Goal: Transaction & Acquisition: Purchase product/service

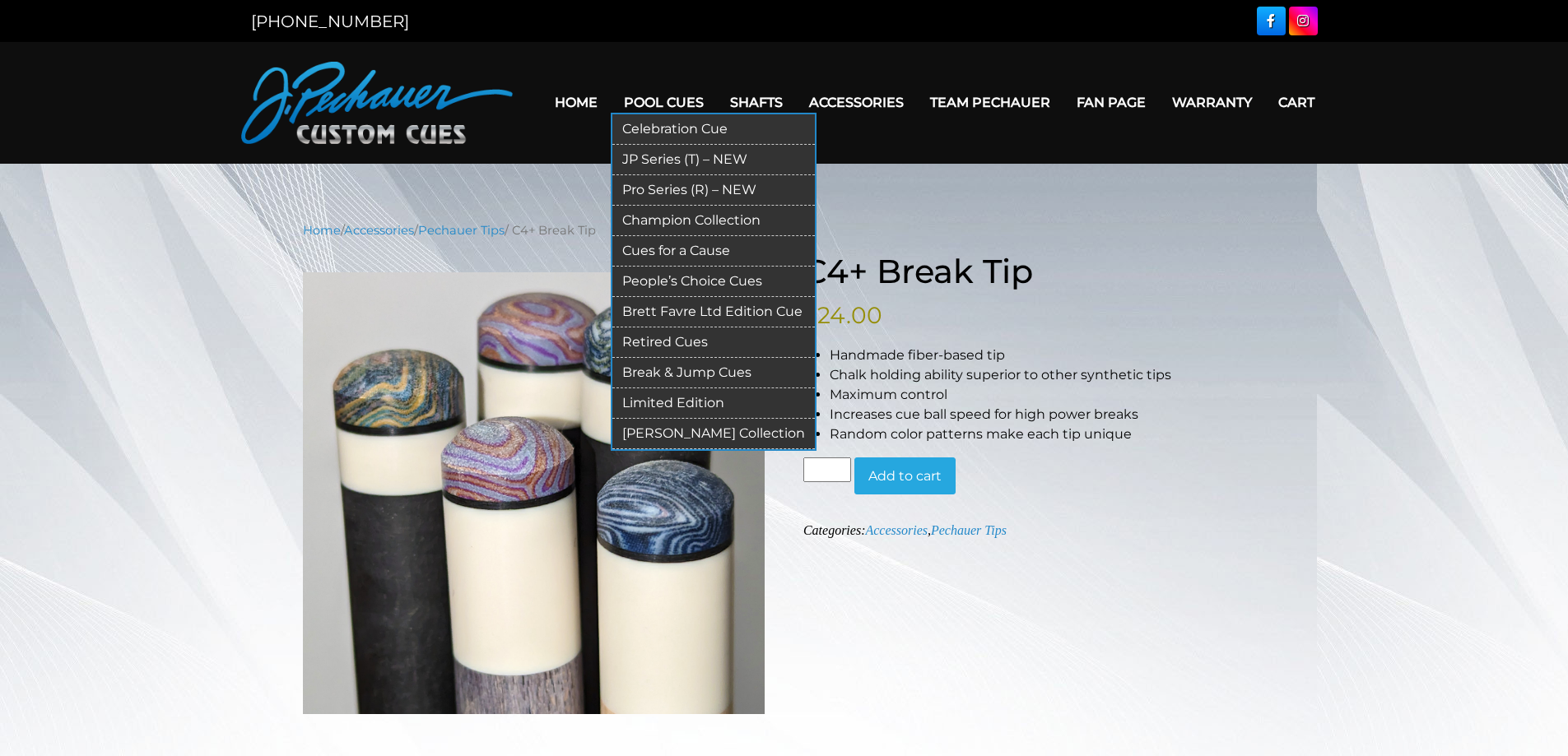
click at [667, 99] on link "Pool Cues" at bounding box center [663, 102] width 106 height 42
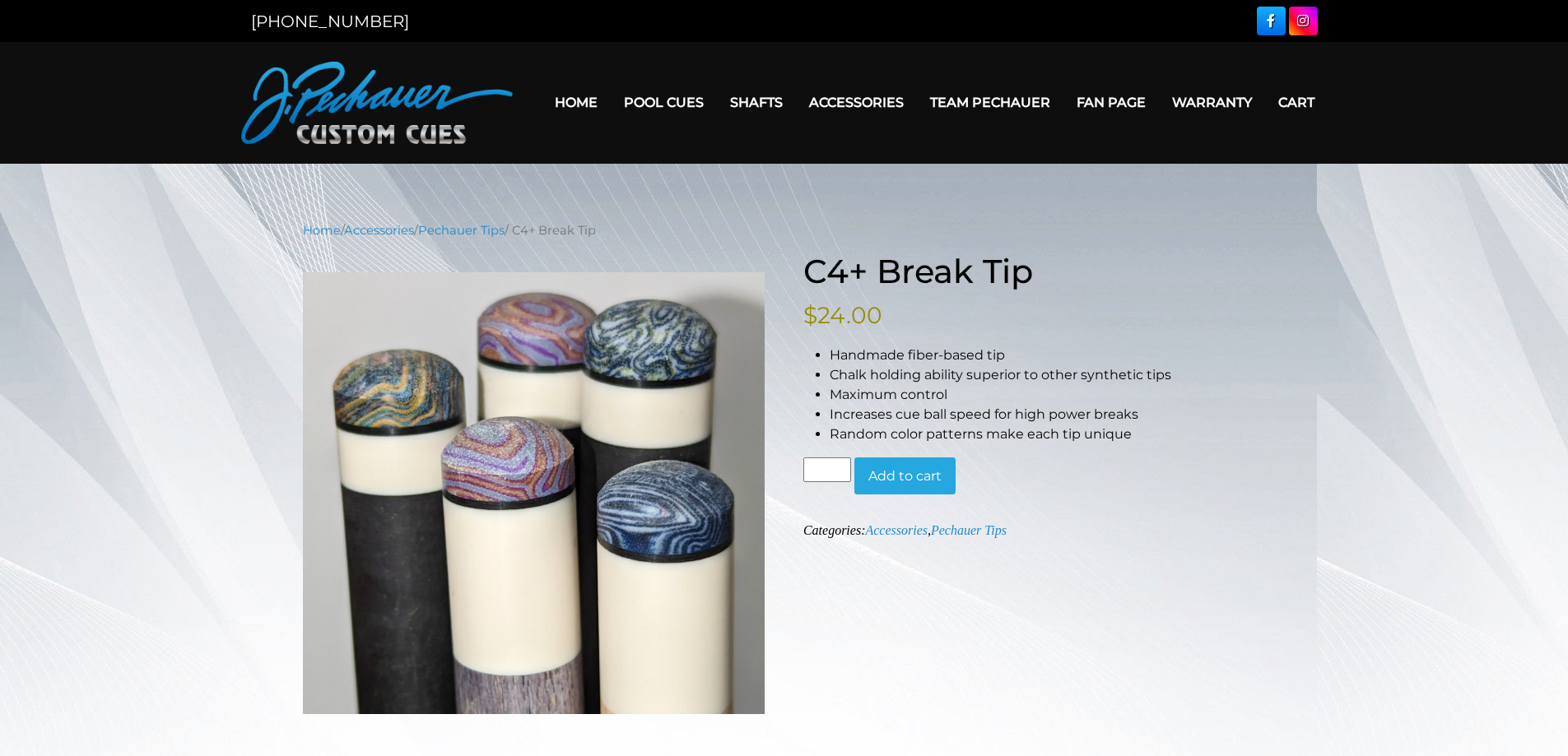
click at [890, 476] on button "Add to cart" at bounding box center [905, 477] width 101 height 38
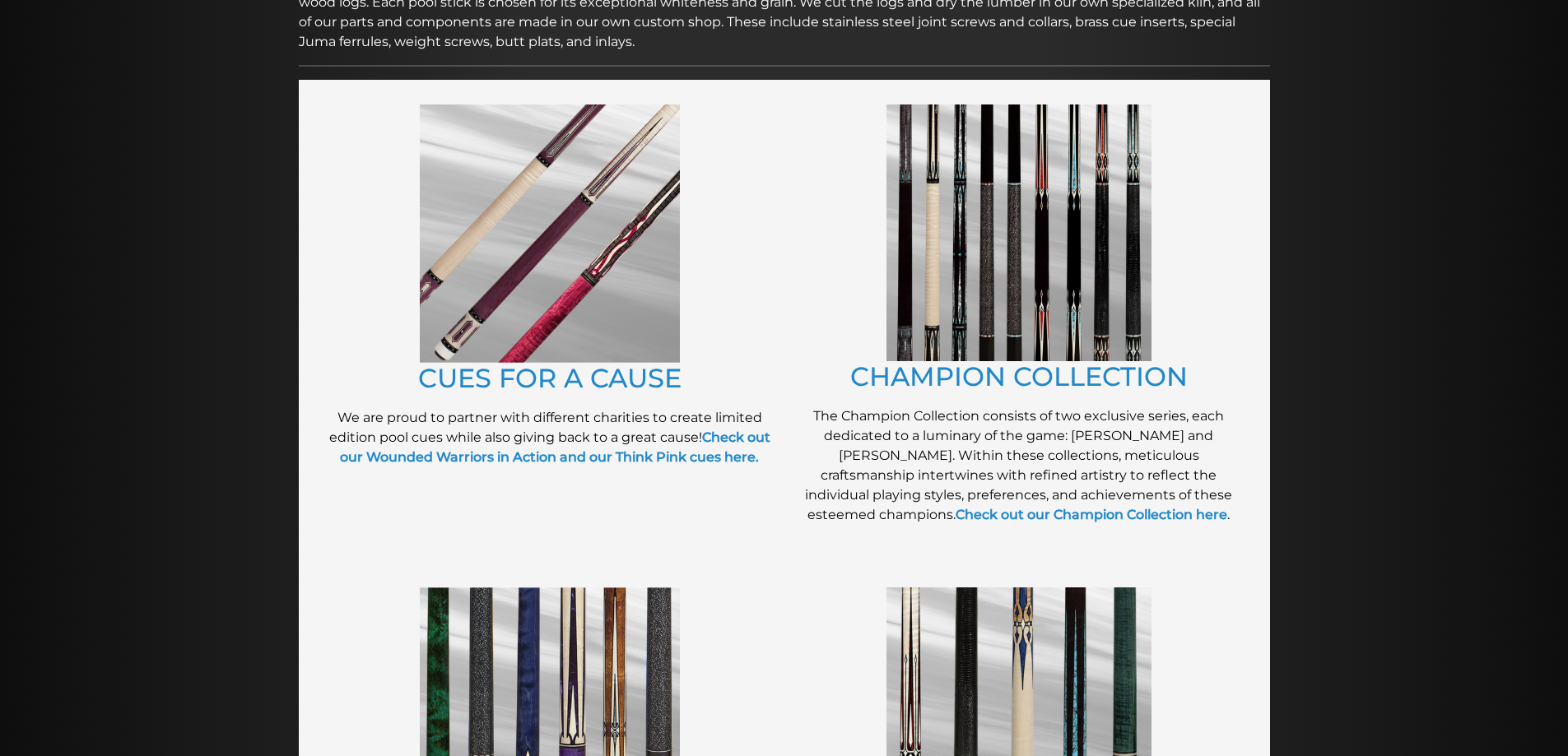
scroll to position [329, 0]
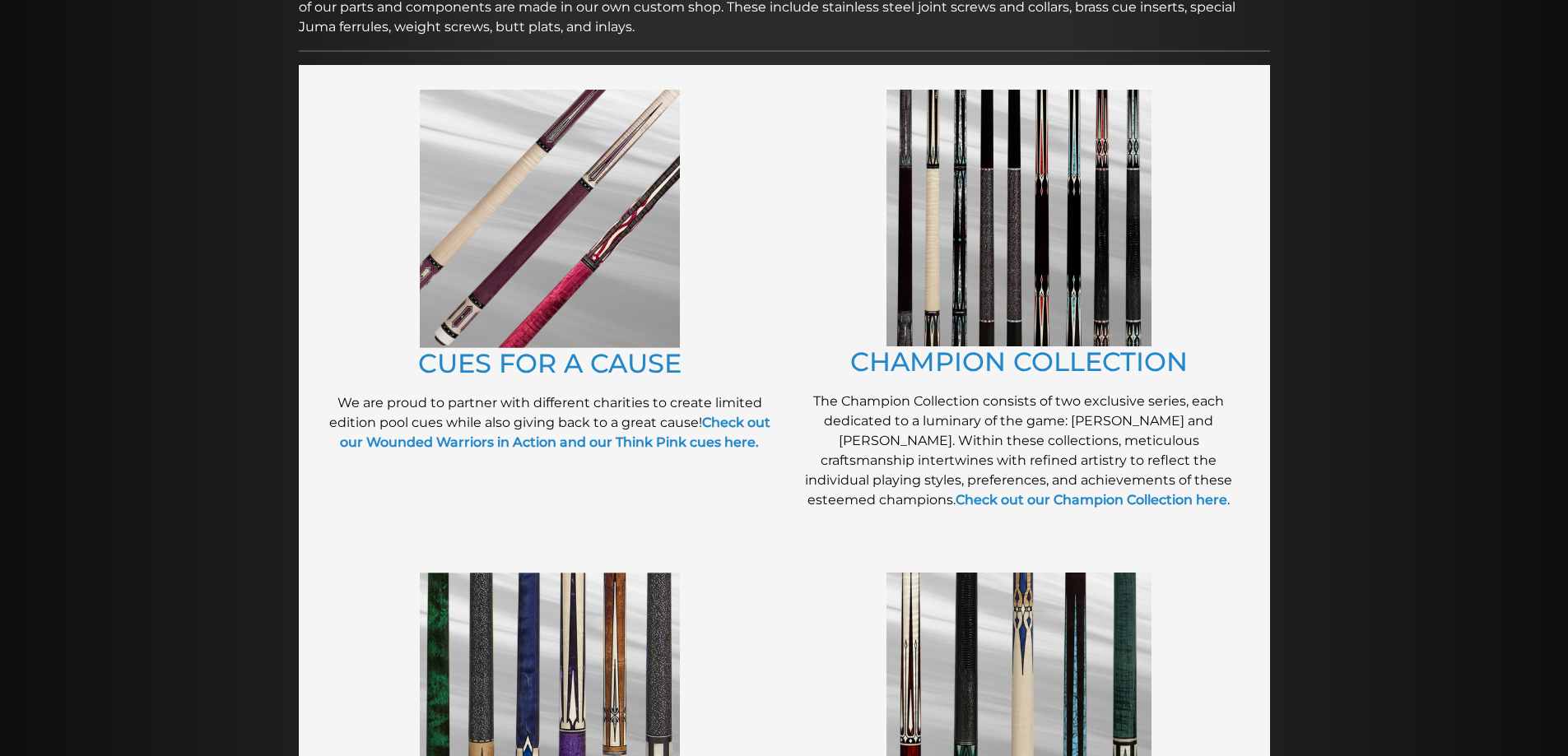
click at [596, 242] on img at bounding box center [549, 218] width 260 height 258
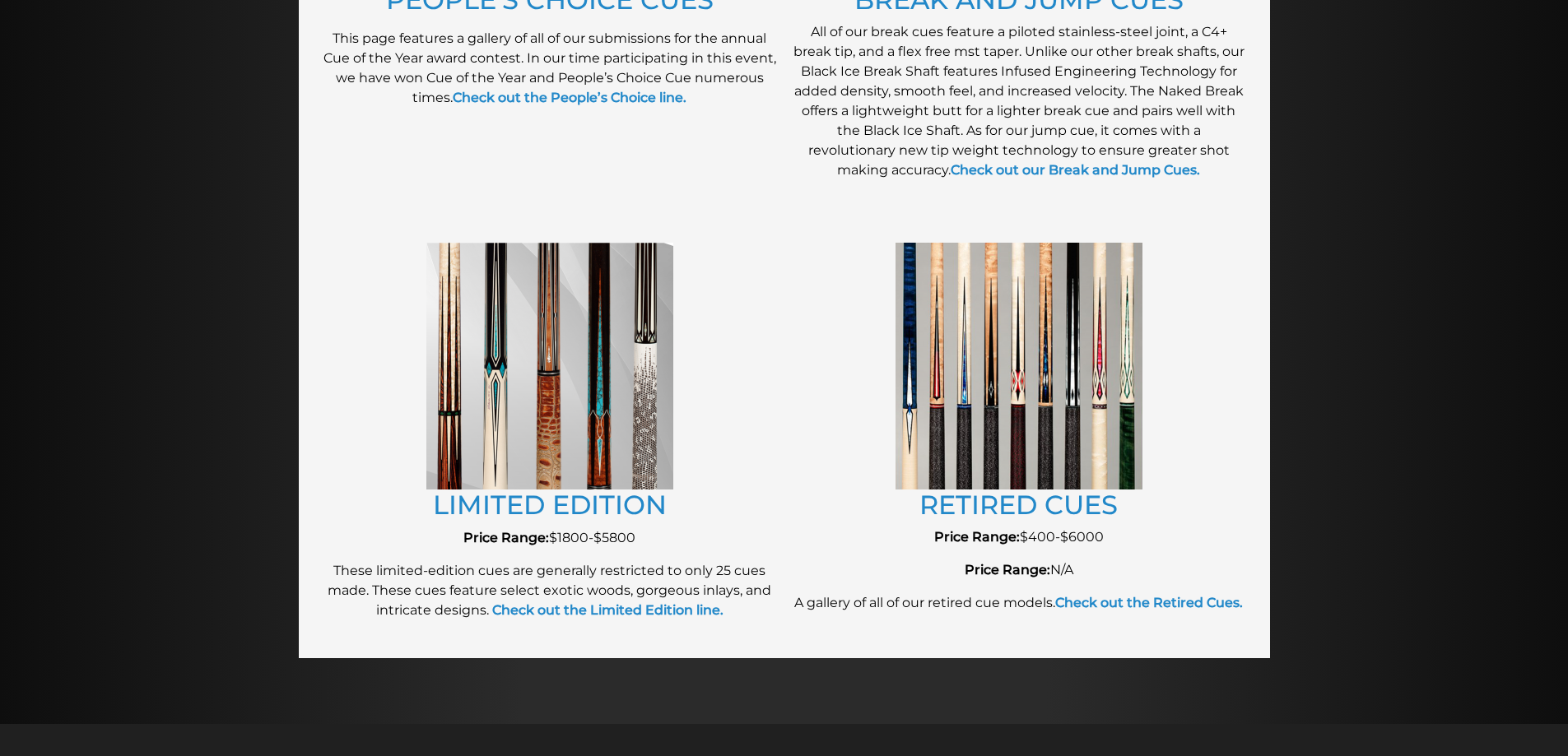
scroll to position [1646, 0]
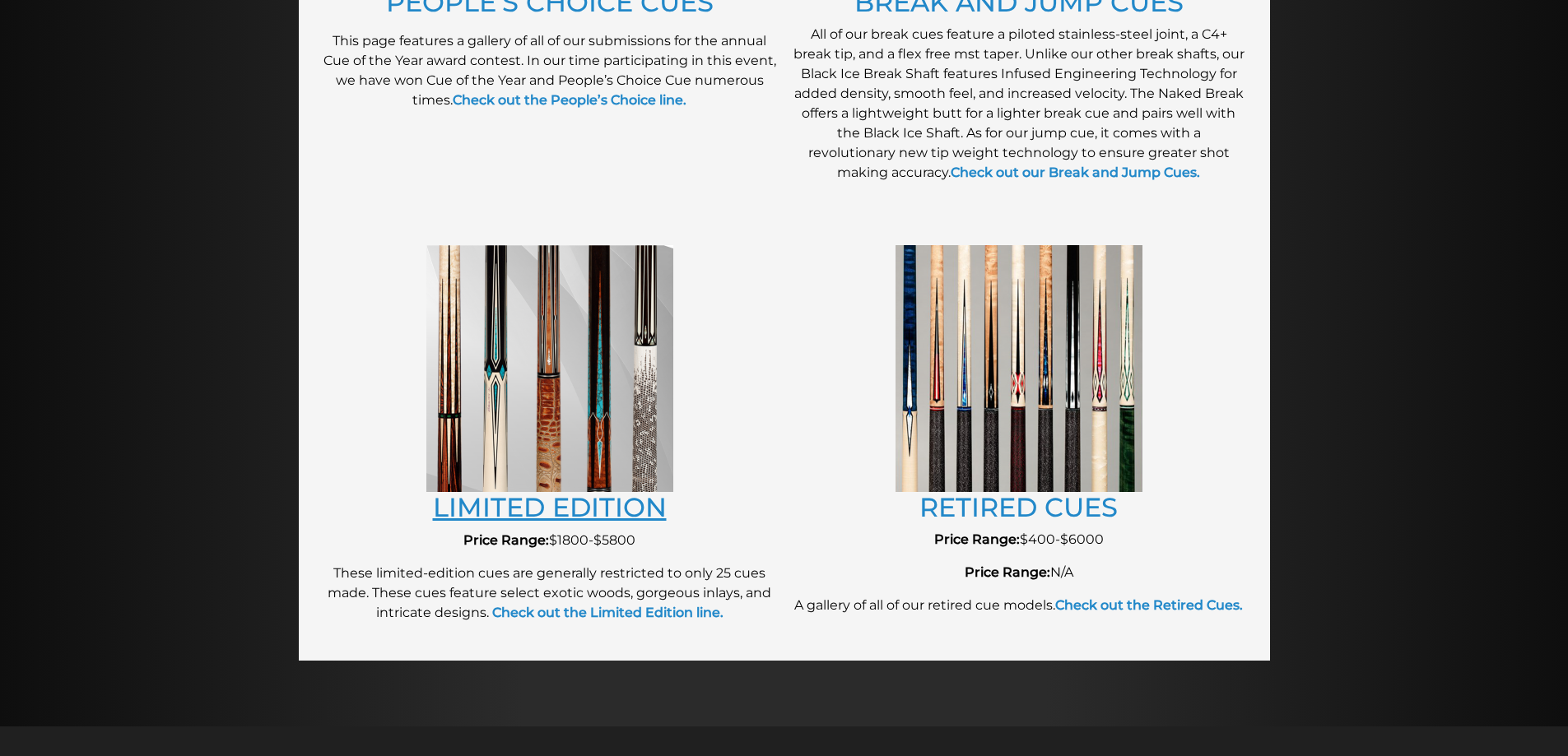
click at [552, 503] on link "LIMITED EDITION" at bounding box center [549, 507] width 233 height 32
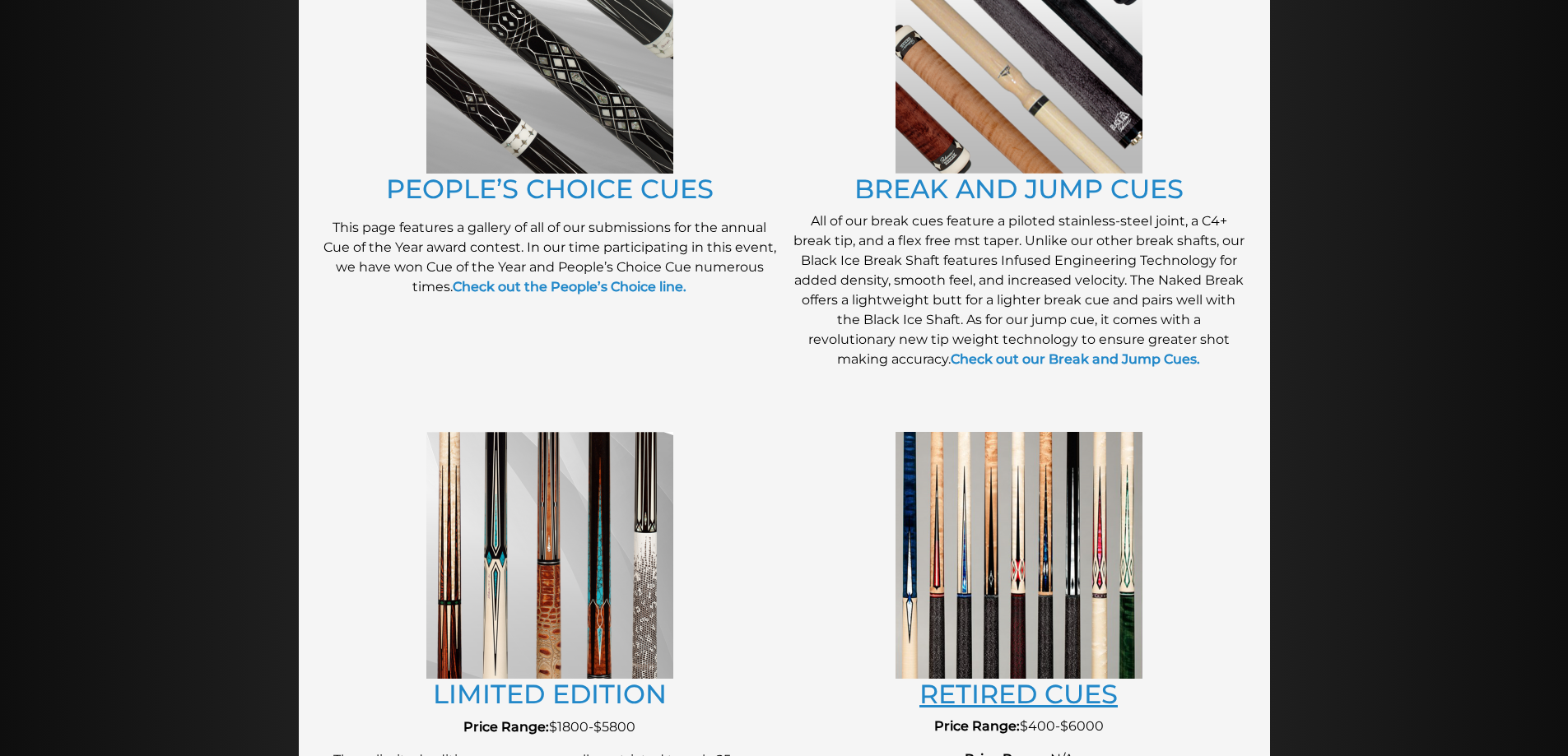
scroll to position [1461, 0]
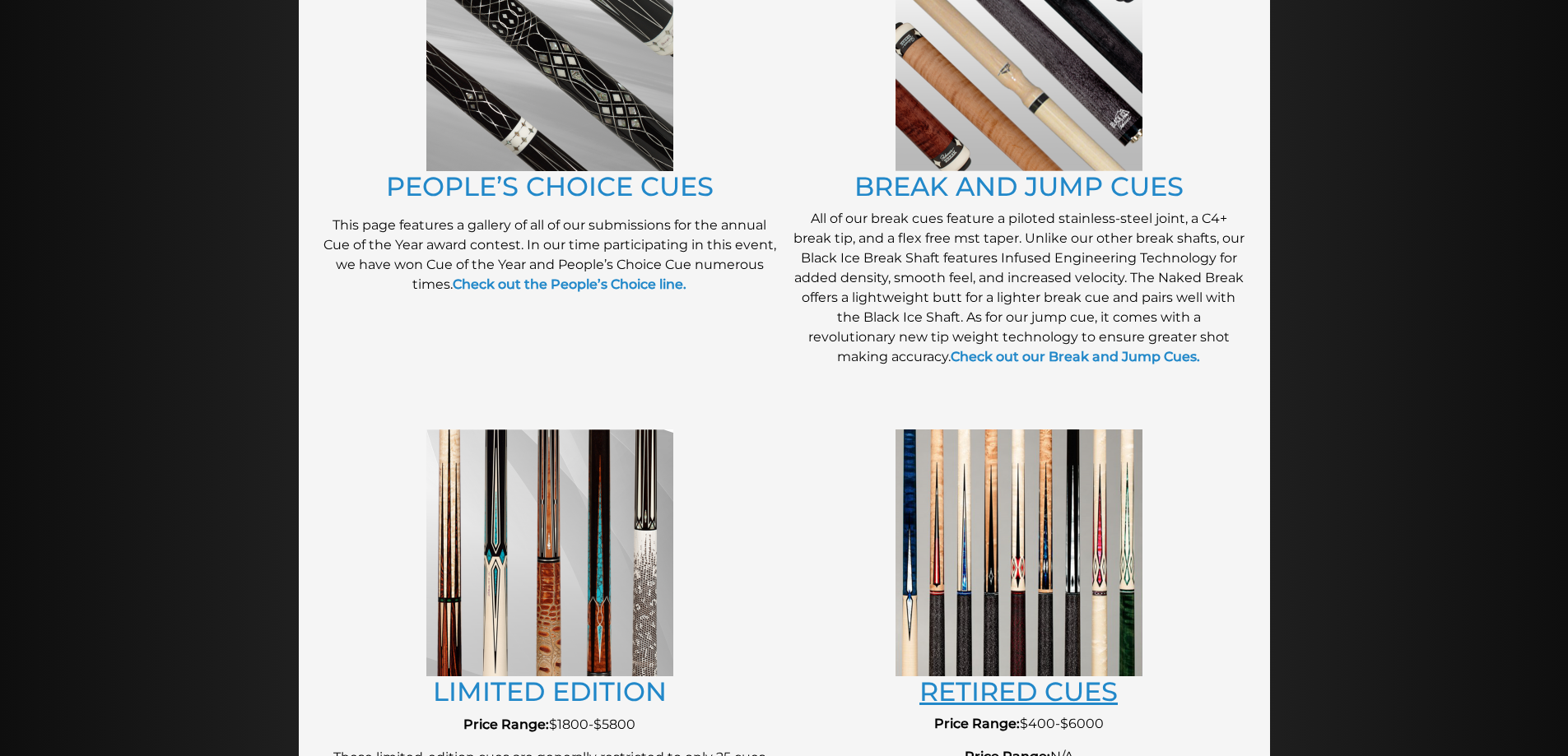
click at [971, 688] on link "RETIRED CUES" at bounding box center [1019, 691] width 199 height 32
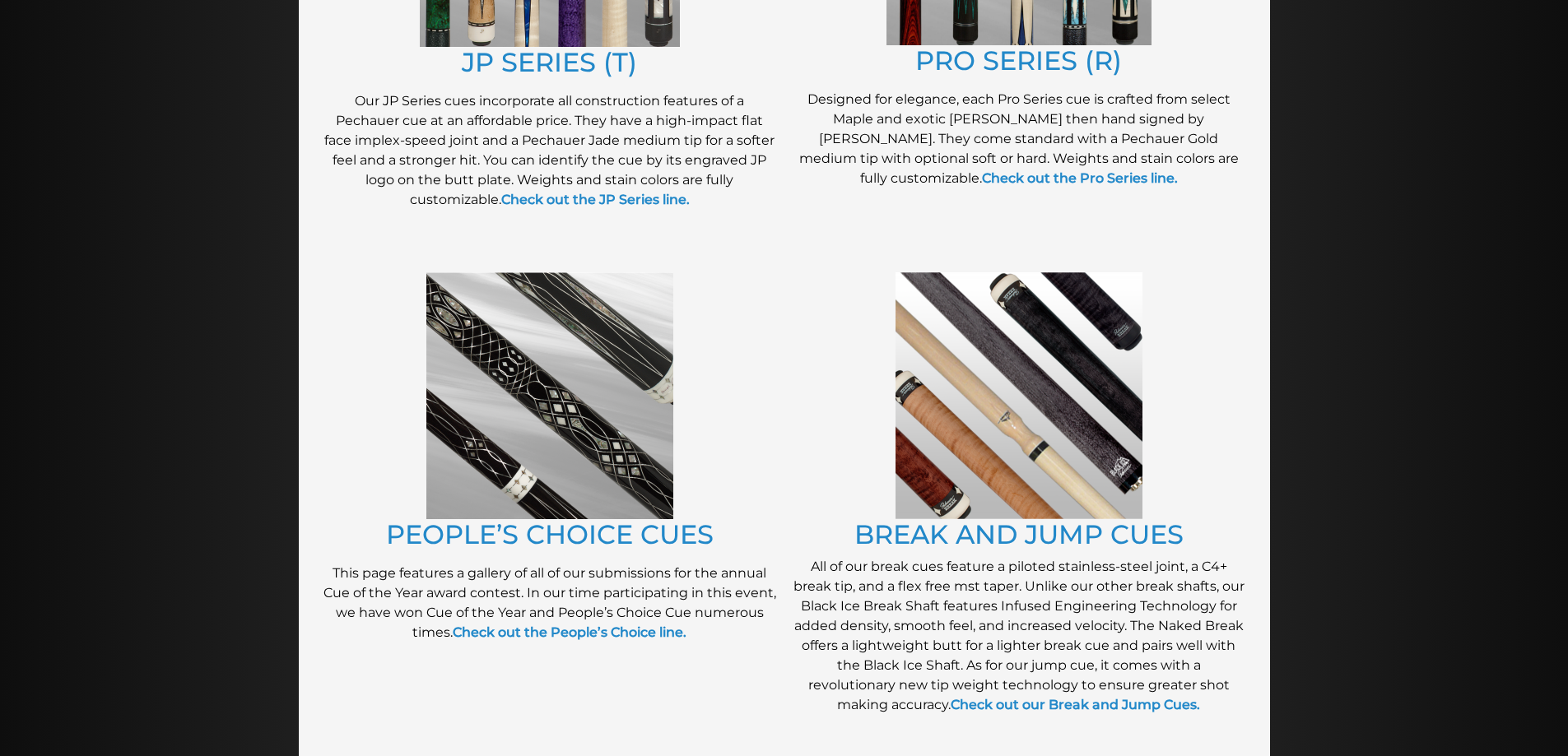
scroll to position [1105, 0]
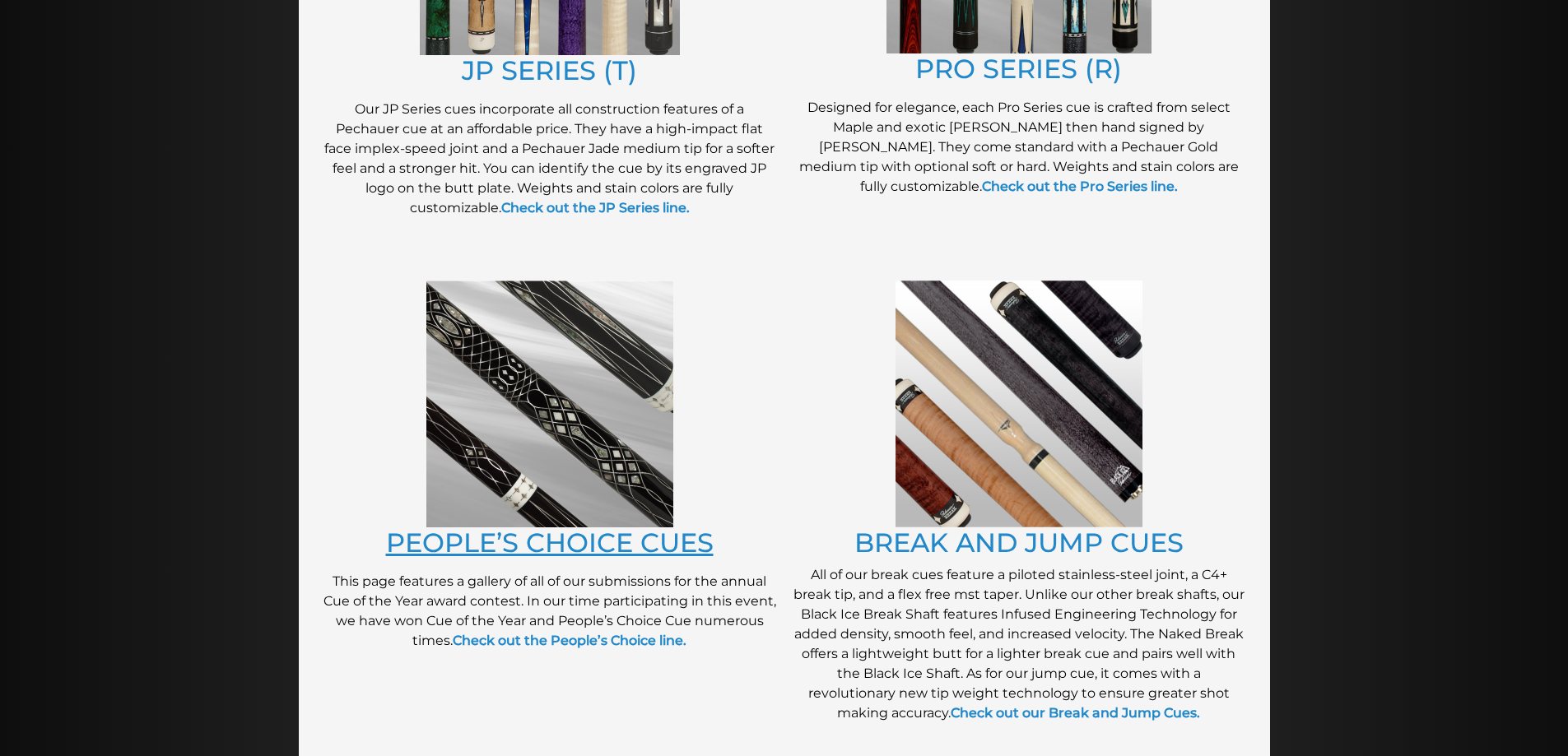
click at [613, 547] on link "PEOPLE’S CHOICE CUES" at bounding box center [549, 542] width 327 height 32
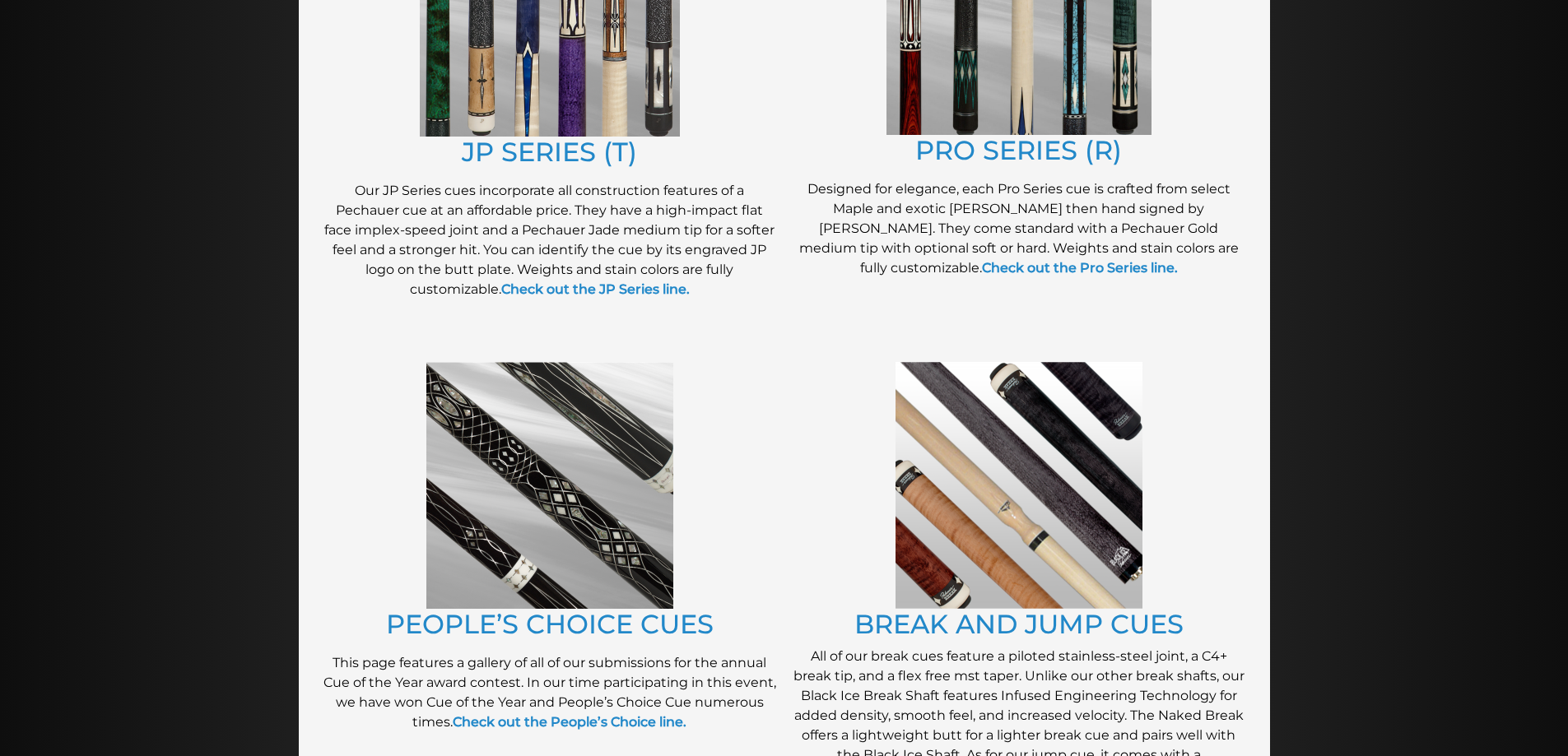
scroll to position [1022, 0]
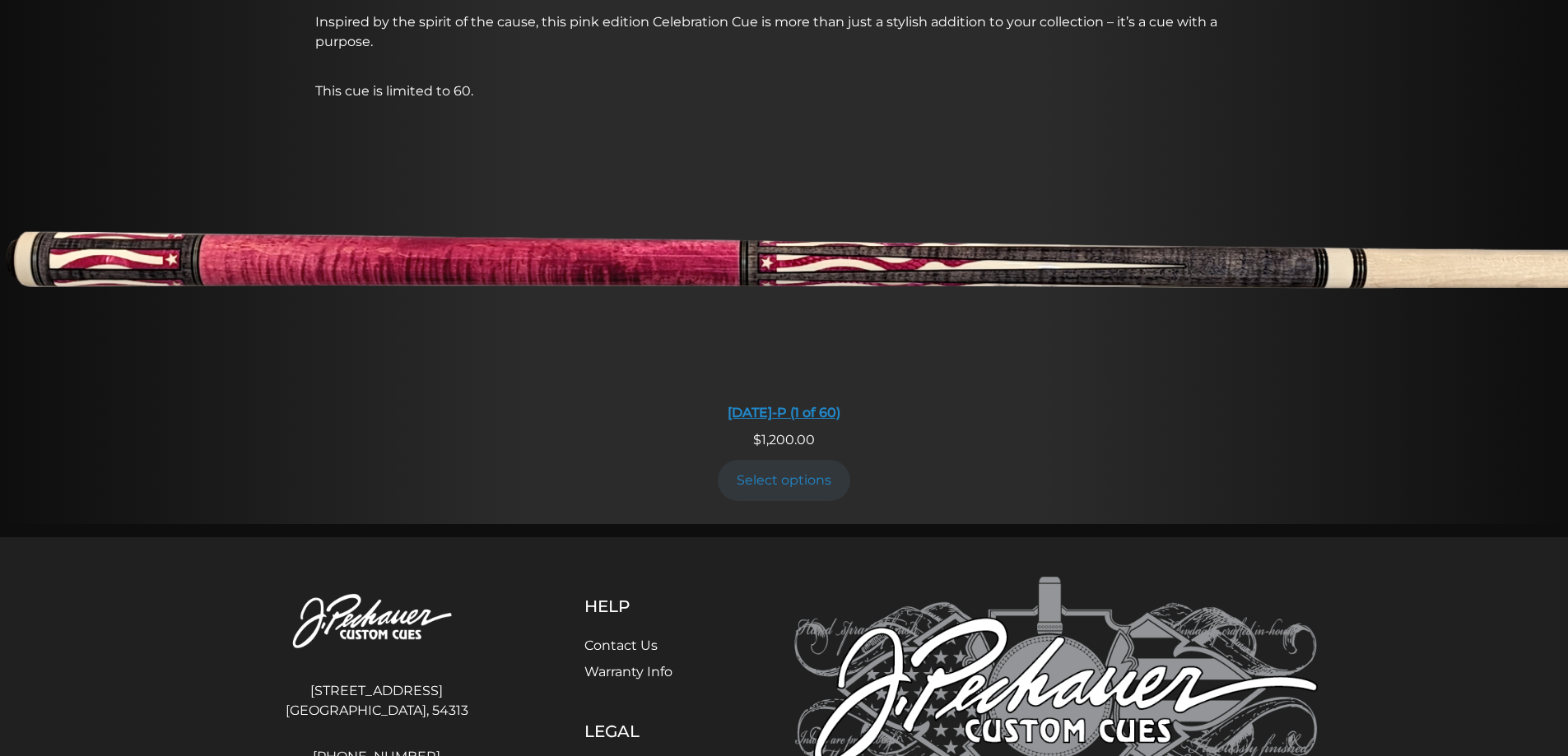
scroll to position [1398, 0]
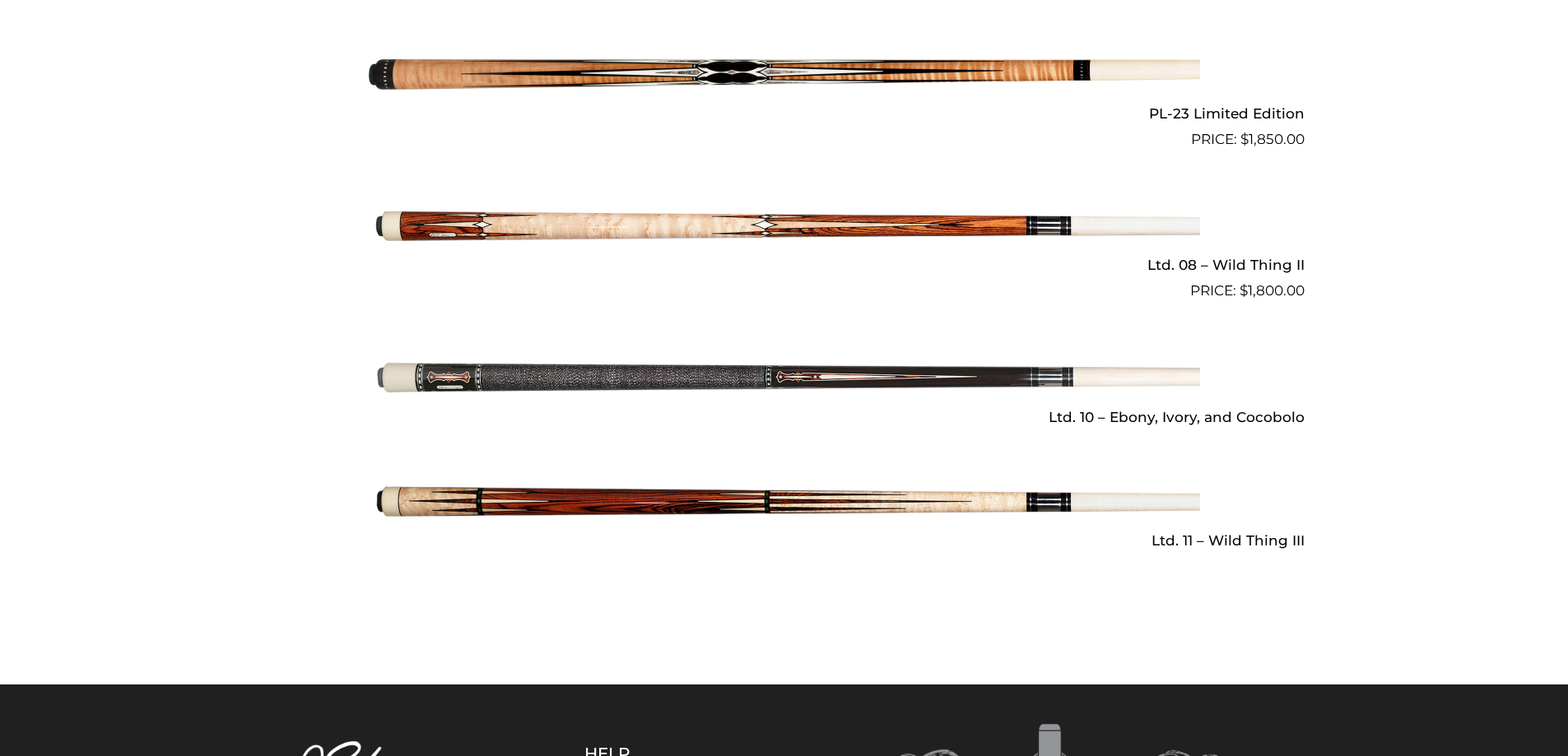
scroll to position [2386, 0]
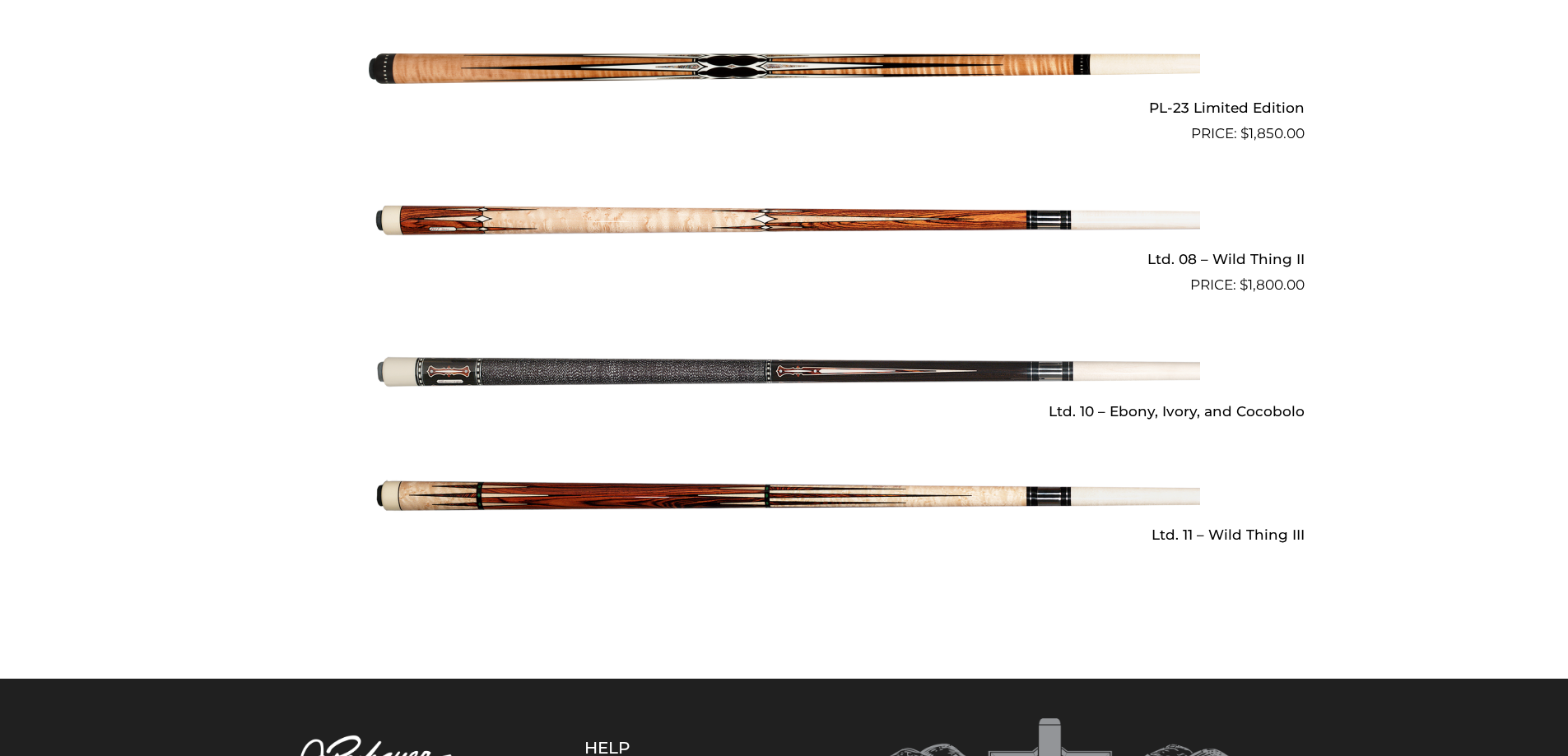
click at [501, 364] on img at bounding box center [784, 372] width 831 height 139
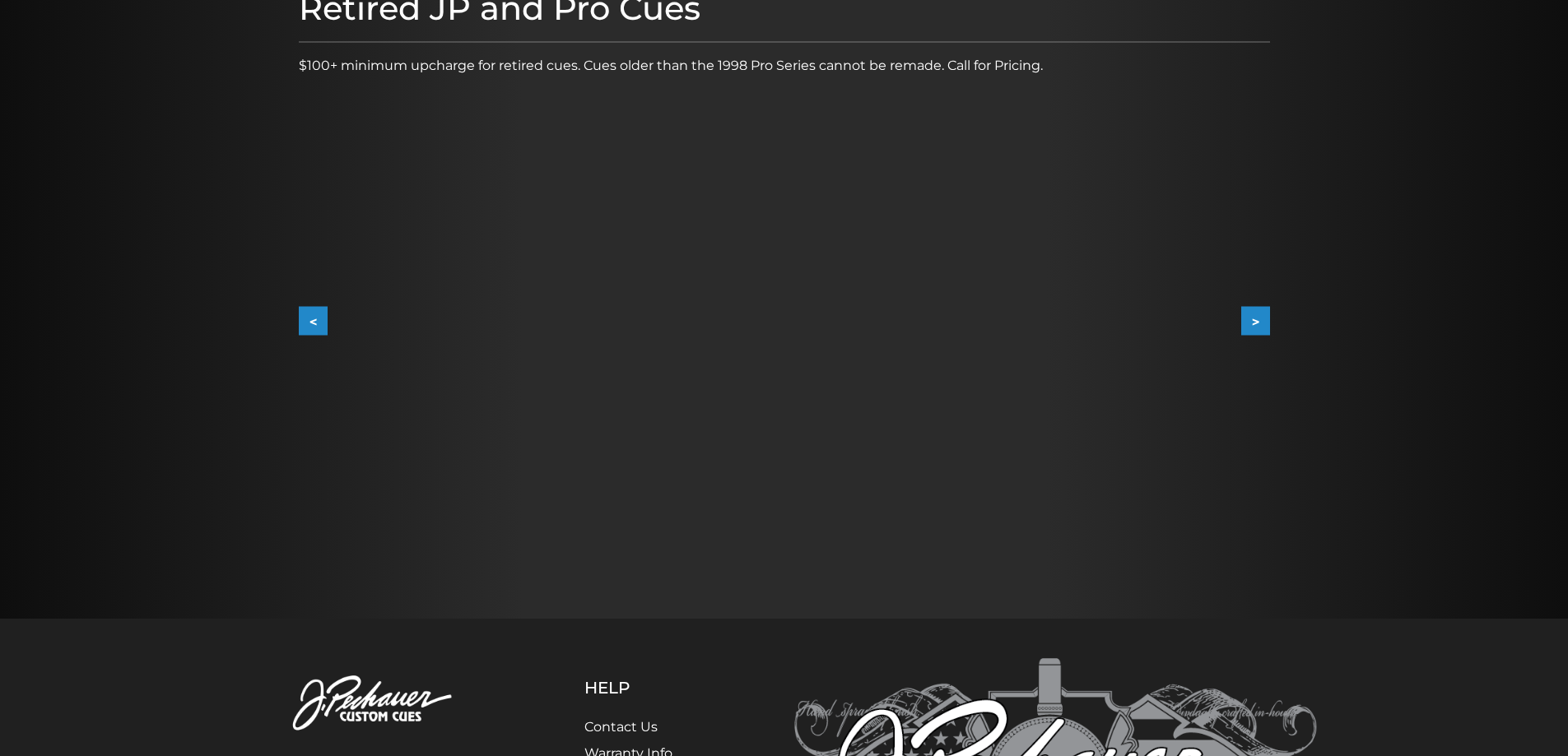
scroll to position [247, 0]
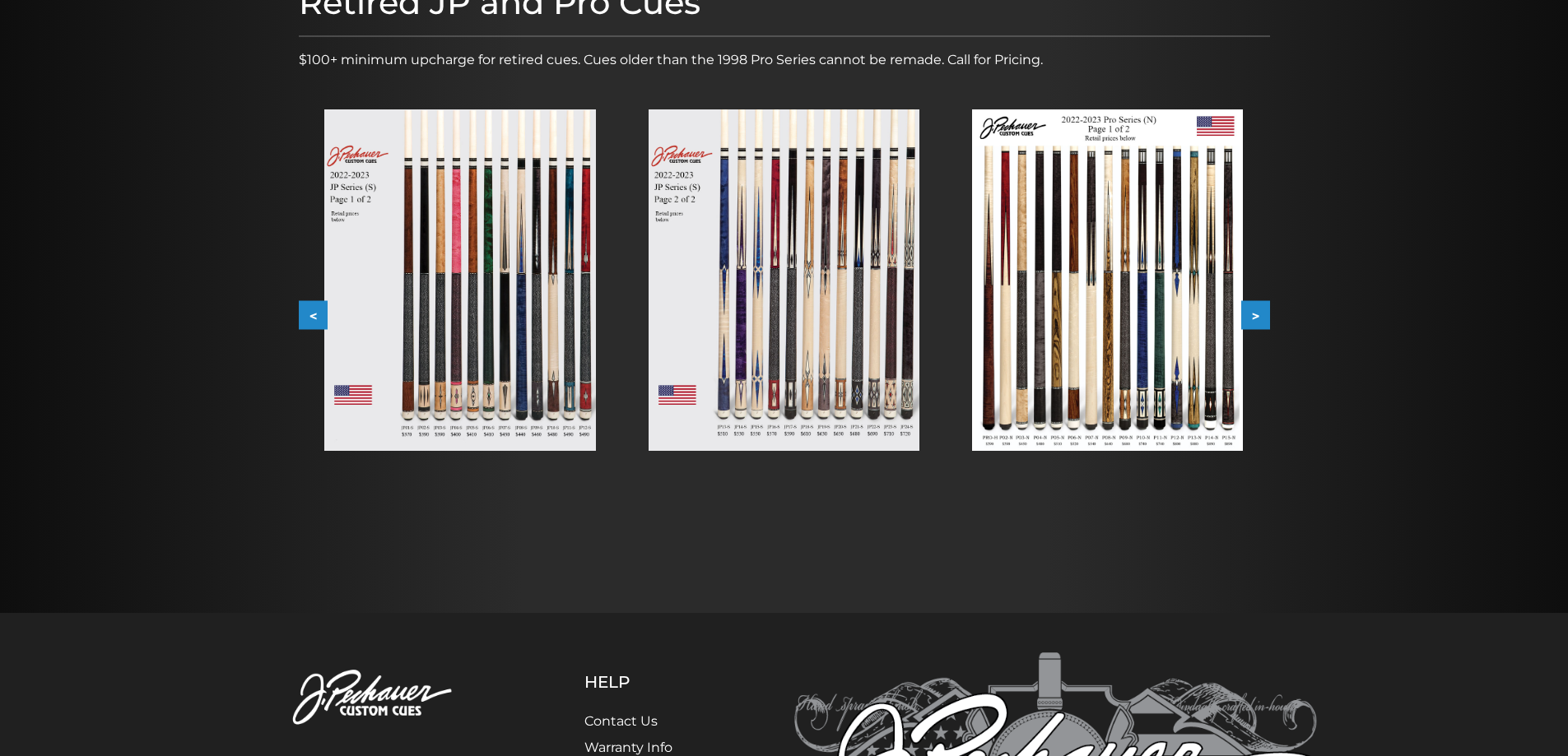
click at [526, 337] on img at bounding box center [459, 280] width 271 height 341
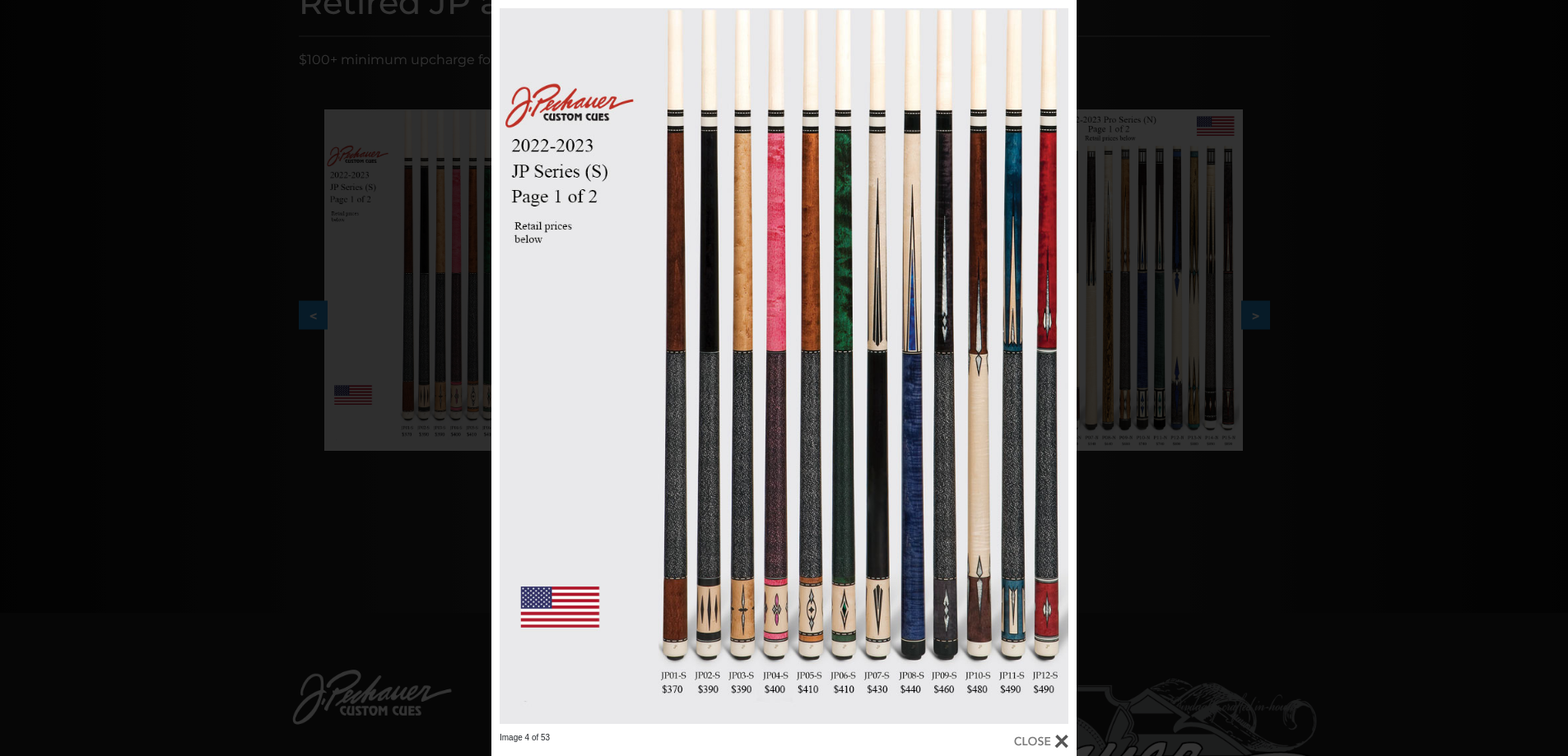
click at [1220, 528] on div "Image 4 of 53" at bounding box center [784, 378] width 1568 height 756
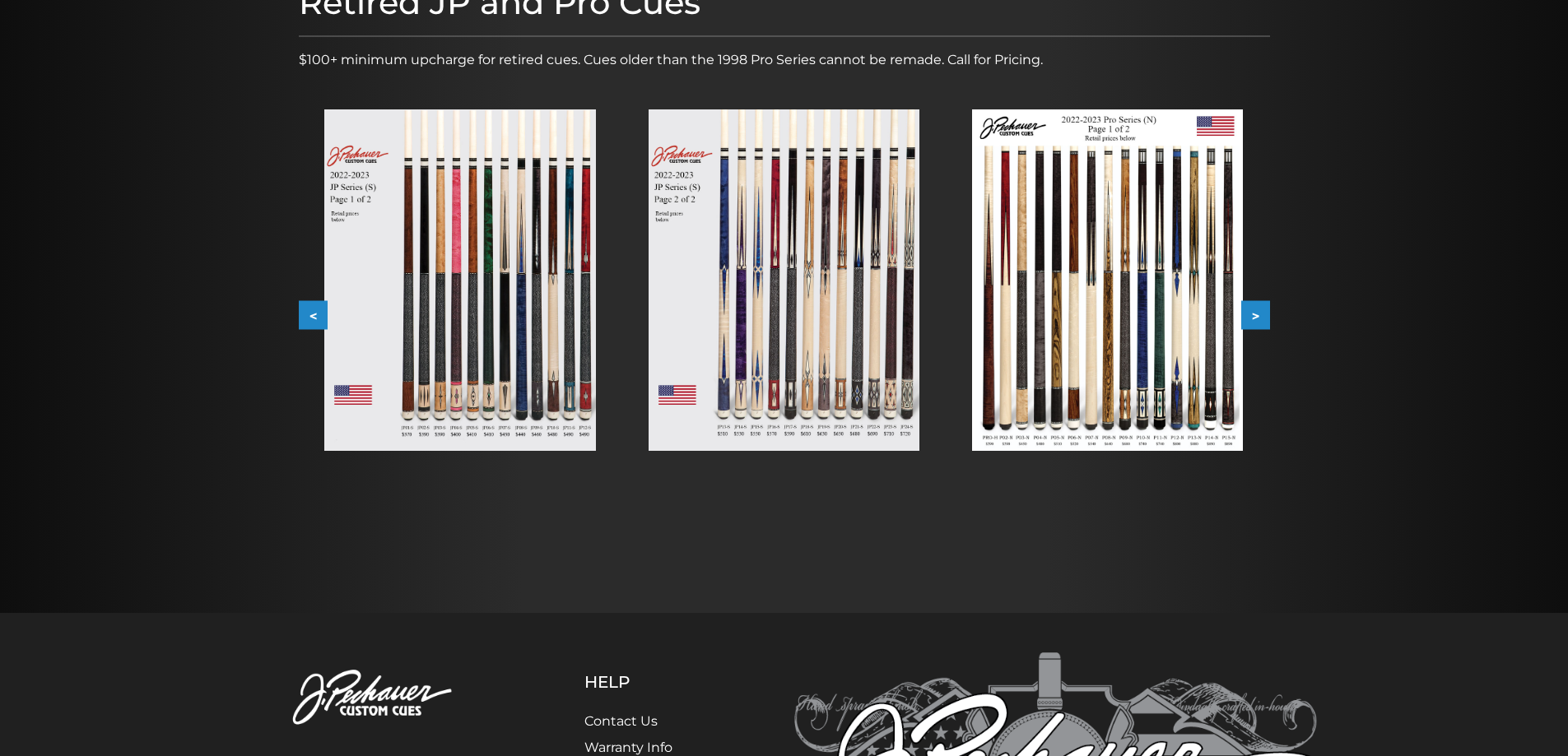
click at [1105, 279] on img at bounding box center [1108, 280] width 271 height 341
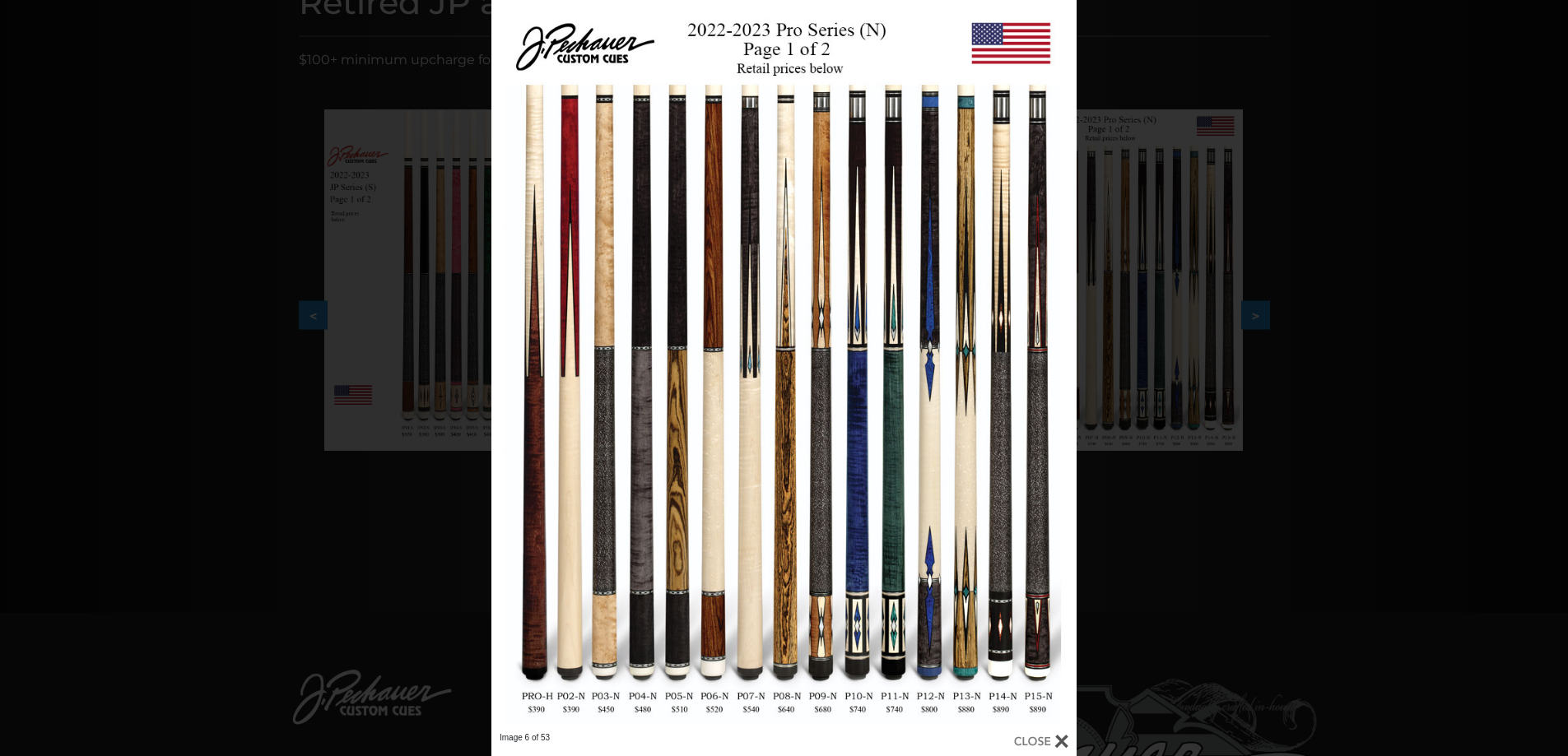
click at [1258, 549] on div "Image 6 of 53" at bounding box center [784, 378] width 1568 height 756
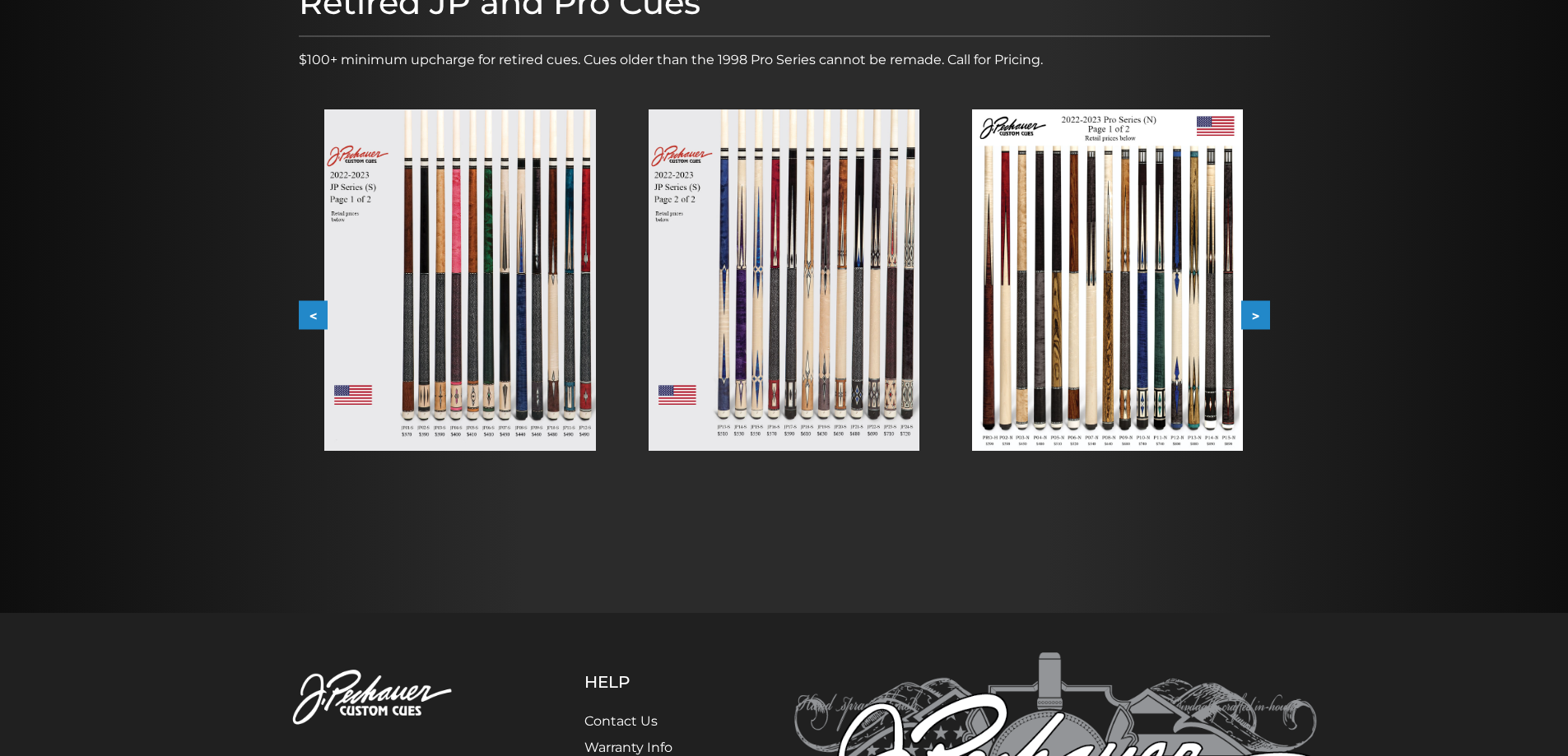
click at [796, 336] on img at bounding box center [784, 280] width 271 height 341
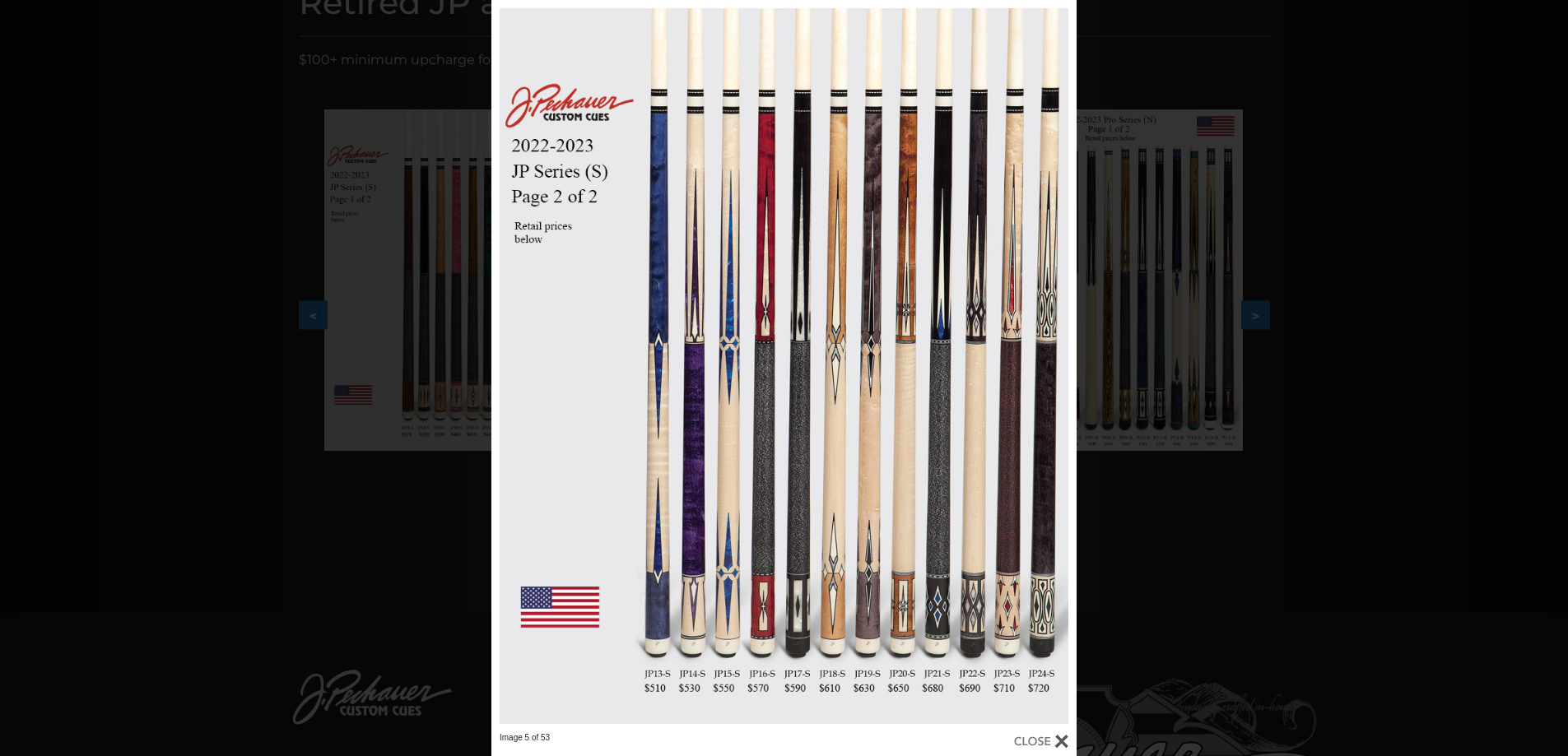
click at [264, 434] on div "Image 5 of 53" at bounding box center [784, 378] width 1568 height 756
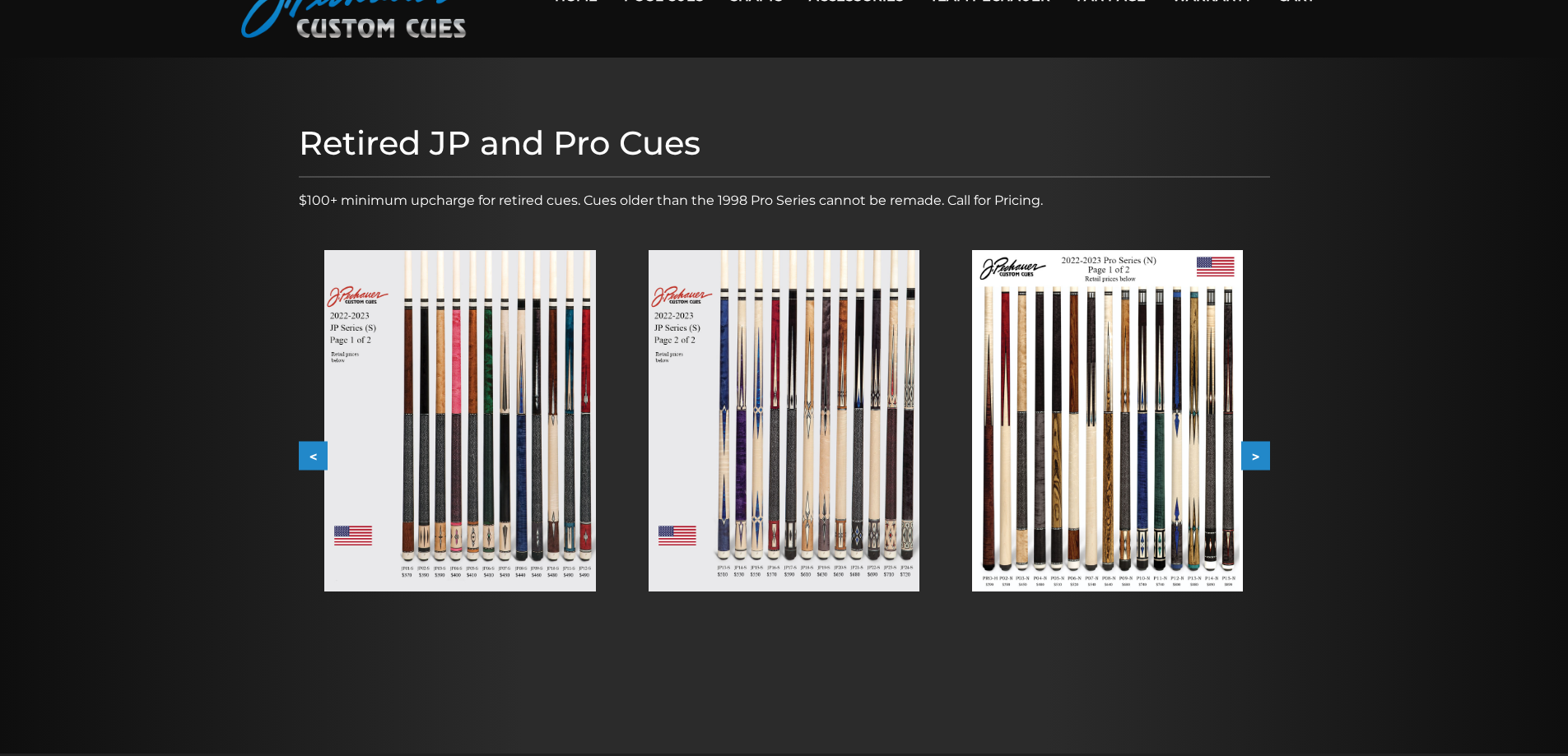
scroll to position [0, 0]
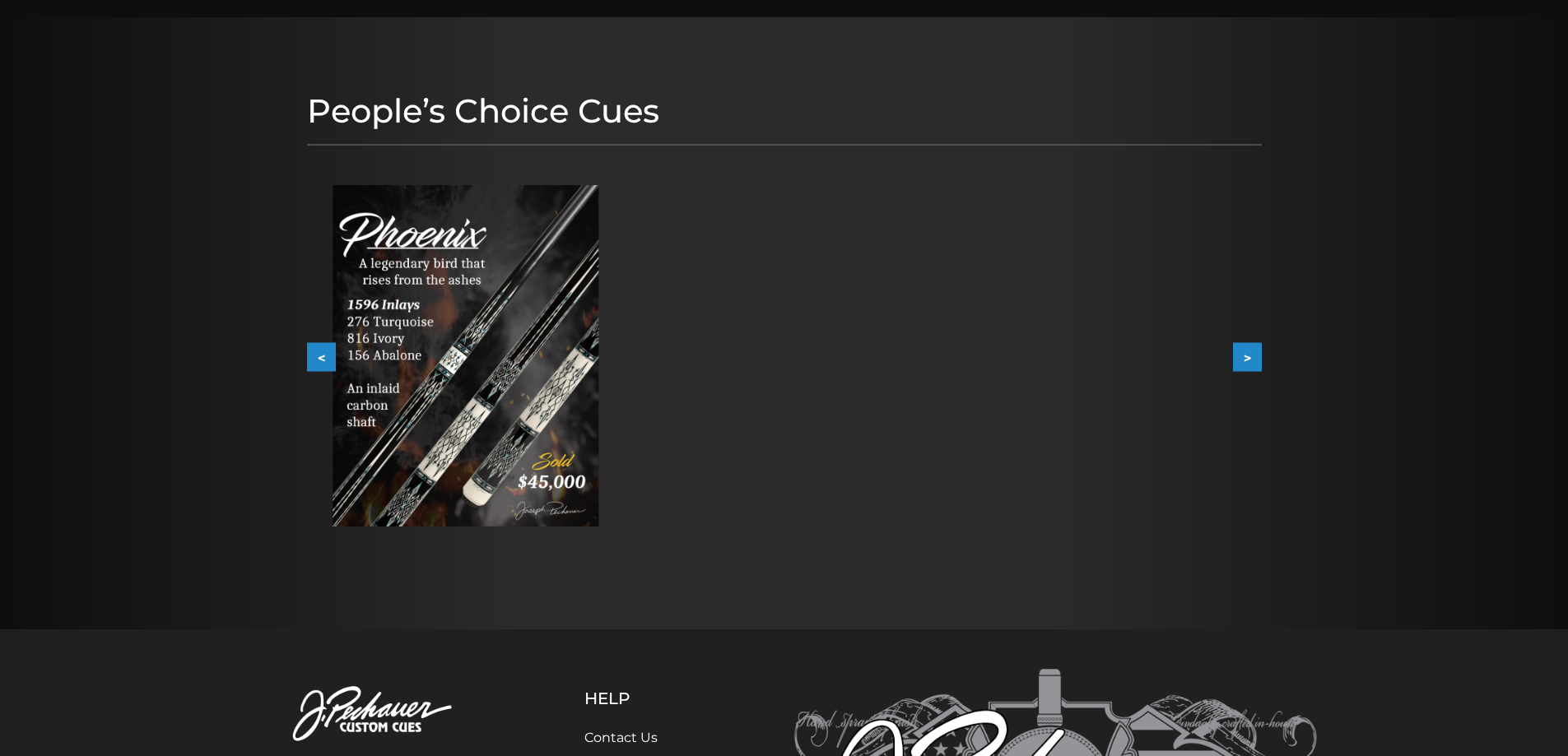
scroll to position [165, 0]
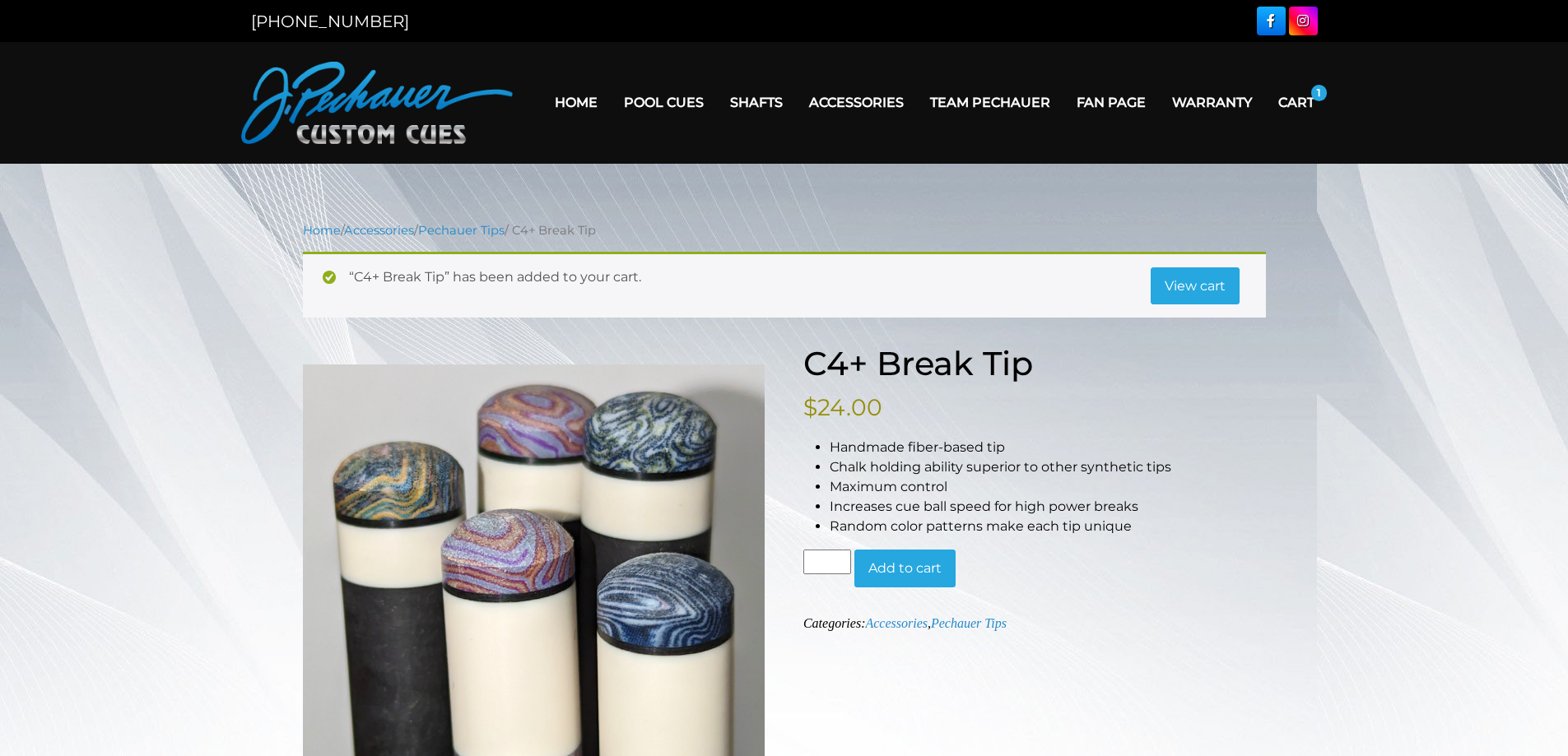
click at [1199, 281] on link "View cart" at bounding box center [1195, 286] width 89 height 38
